Goal: Task Accomplishment & Management: Use online tool/utility

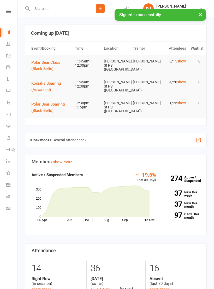
click at [10, 196] on icon at bounding box center [8, 196] width 4 height 4
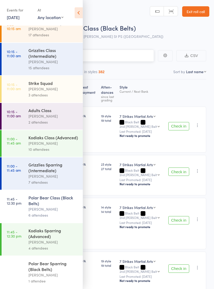
scroll to position [45, 0]
click at [58, 237] on div "Kodiaks Sparring (Advanced)" at bounding box center [53, 232] width 50 height 11
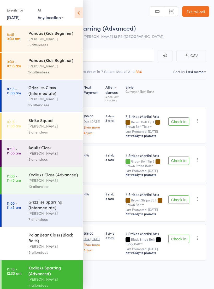
click at [78, 17] on icon at bounding box center [79, 12] width 8 height 11
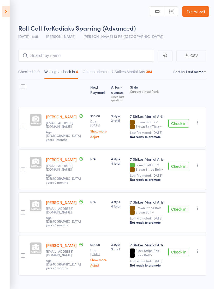
click at [208, 110] on main "CSV Checked in 0 Waiting to check in 4 Other students in 7 Strikes Martial Arts…" at bounding box center [107, 170] width 214 height 257
click at [10, 14] on icon at bounding box center [6, 11] width 8 height 11
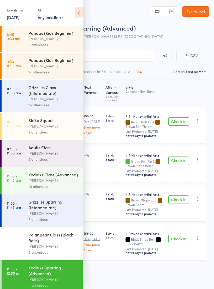
click at [58, 249] on div "[PERSON_NAME]" at bounding box center [53, 246] width 50 height 6
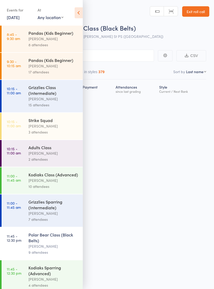
click at [81, 14] on icon at bounding box center [79, 12] width 8 height 11
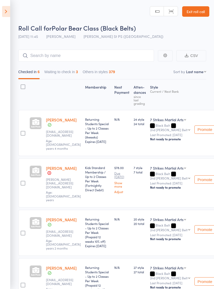
click at [179, 120] on select "Black Belt Specialist - Point Sparring 7 Strikes Martial Arts" at bounding box center [168, 119] width 36 height 5
select select "0"
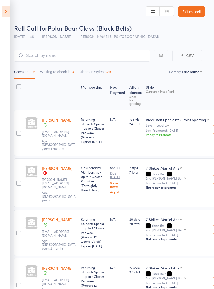
scroll to position [0, 4]
click at [172, 170] on select "Black Belt Specialist - Point Sparring 7 Strikes Martial Arts" at bounding box center [164, 167] width 36 height 5
select select "0"
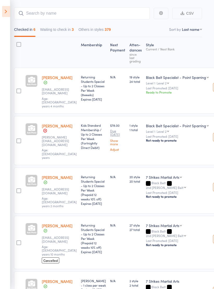
click at [174, 174] on select "7 Strikes Martial Arts Black Belt Specialist - Kicking Black Belt Specialist - …" at bounding box center [164, 176] width 36 height 5
click at [185, 175] on select "7 Strikes Martial Arts Black Belt Specialist - Kicking Black Belt Specialist - …" at bounding box center [171, 176] width 51 height 5
select select "2"
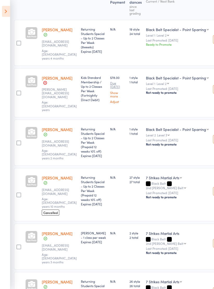
click at [176, 180] on select "Black Belt Specialist - Point Sparring Black Belt Specialist - Kicking 7 Strike…" at bounding box center [164, 177] width 36 height 5
select select "0"
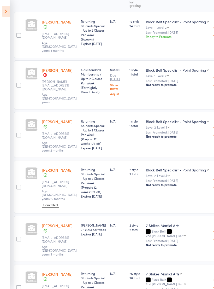
scroll to position [140, 4]
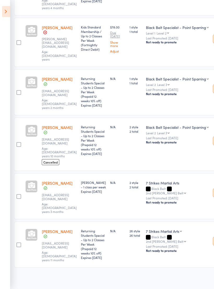
click at [176, 230] on select "Black Belt Specialist - Point Sparring 7 Strikes Martial Arts" at bounding box center [164, 230] width 36 height 5
select select "0"
click at [193, 229] on select "Black Belt Specialist - Point Sparring 7 Strikes Martial Arts" at bounding box center [177, 230] width 63 height 5
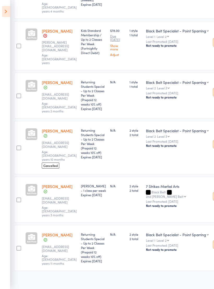
scroll to position [140, 4]
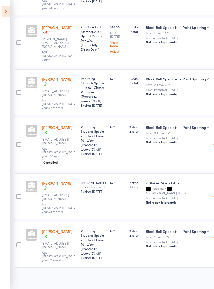
click at [199, 228] on select "Black Belt Specialist - Point Sparring 7 Strikes Martial Arts" at bounding box center [177, 230] width 63 height 5
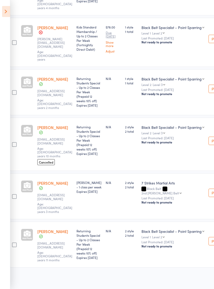
scroll to position [140, 9]
click at [154, 240] on small "Last Promoted: Sep 21, 2025" at bounding box center [172, 242] width 63 height 4
click at [154, 235] on select "Level 2 Level 3" at bounding box center [157, 236] width 13 height 3
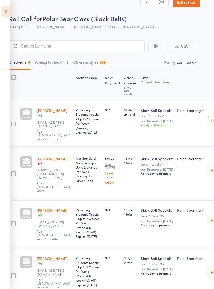
scroll to position [9, 9]
click at [8, 8] on icon at bounding box center [6, 11] width 8 height 11
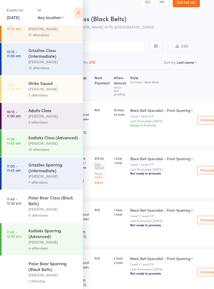
scroll to position [37, 0]
click at [33, 245] on div "[PERSON_NAME]" at bounding box center [53, 242] width 50 height 6
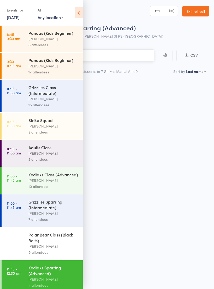
scroll to position [4, 0]
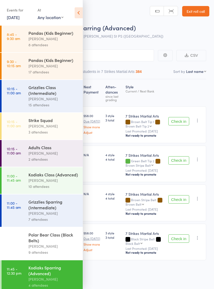
click at [81, 14] on icon at bounding box center [79, 12] width 8 height 11
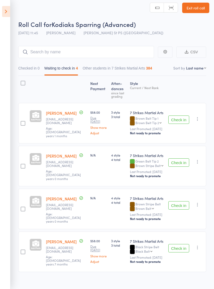
click at [182, 120] on button "Check in" at bounding box center [178, 119] width 21 height 8
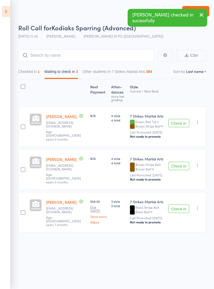
click at [198, 120] on icon "button" at bounding box center [197, 122] width 5 height 5
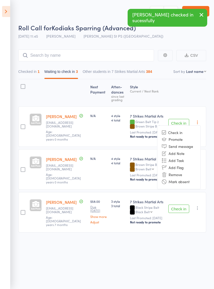
click at [187, 178] on li "Mark absent" at bounding box center [178, 181] width 43 height 7
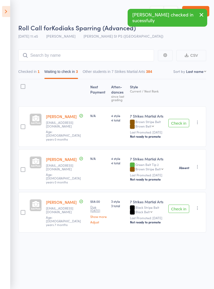
click at [199, 120] on icon "button" at bounding box center [197, 122] width 5 height 5
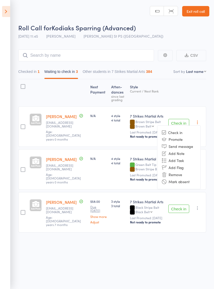
click at [186, 179] on li "Mark absent" at bounding box center [178, 181] width 43 height 7
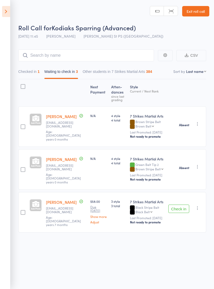
click at [182, 204] on button "Check in" at bounding box center [178, 208] width 21 height 8
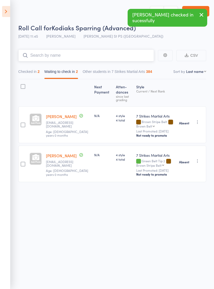
click at [122, 54] on input "search" at bounding box center [86, 55] width 136 height 12
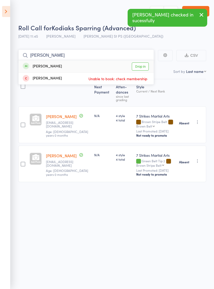
type input "Hugo"
click at [143, 67] on link "Drop in" at bounding box center [140, 66] width 17 height 8
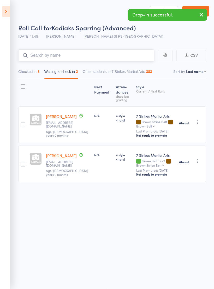
click at [105, 54] on input "search" at bounding box center [86, 55] width 136 height 12
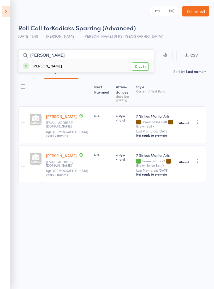
type input "Sophie"
click at [145, 66] on link "Drop in" at bounding box center [140, 66] width 17 height 8
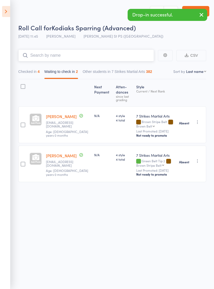
click at [112, 54] on input "search" at bounding box center [86, 55] width 136 height 12
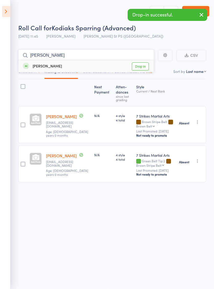
type input "Guo"
click at [143, 65] on link "Drop in" at bounding box center [140, 66] width 17 height 8
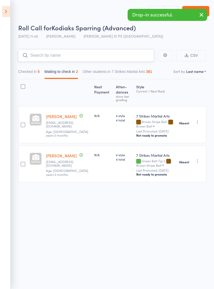
click at [120, 51] on input "search" at bounding box center [86, 55] width 136 height 12
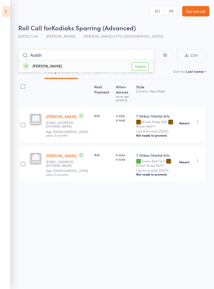
type input "Austin"
click at [143, 64] on link "Drop in" at bounding box center [140, 66] width 17 height 8
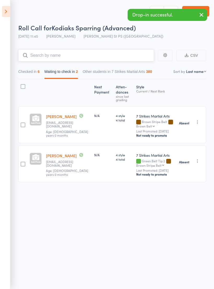
scroll to position [0, 0]
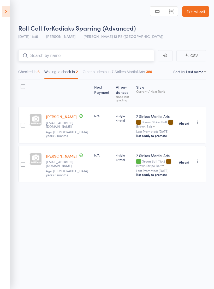
click at [44, 56] on input "search" at bounding box center [86, 56] width 136 height 12
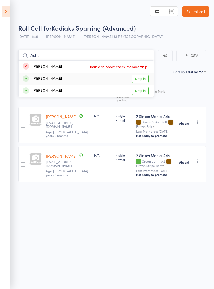
type input "Asht"
click at [145, 80] on link "Drop in" at bounding box center [140, 79] width 17 height 8
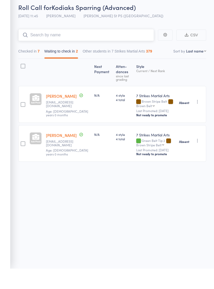
click at [30, 67] on button "Checked in 7" at bounding box center [28, 73] width 21 height 12
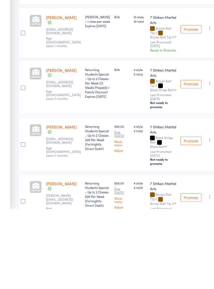
scroll to position [248, 0]
